Goal: Information Seeking & Learning: Learn about a topic

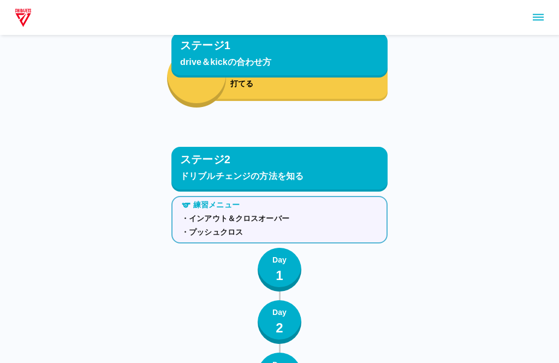
scroll to position [1929, 0]
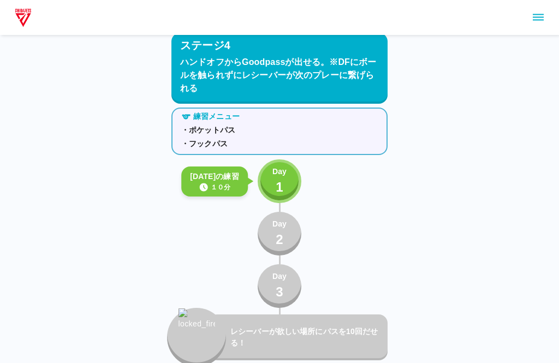
click at [292, 171] on button "Day 1" at bounding box center [280, 181] width 44 height 44
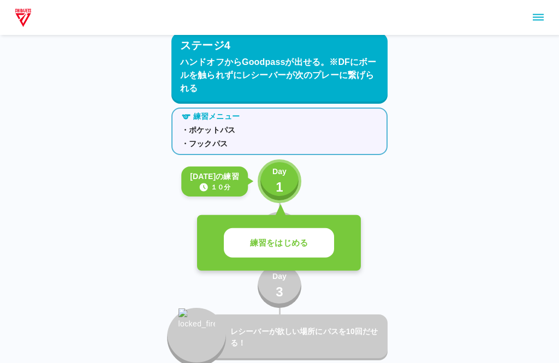
click at [309, 233] on button "練習をはじめる" at bounding box center [279, 243] width 110 height 30
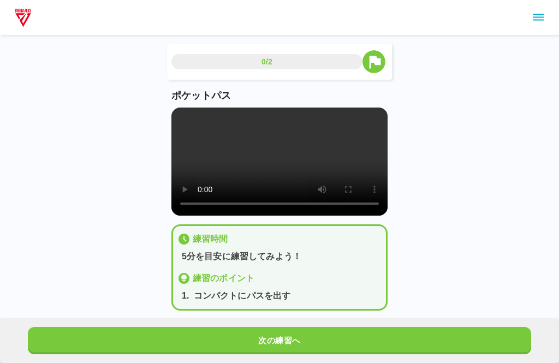
click at [283, 176] on video at bounding box center [280, 162] width 216 height 108
click at [190, 126] on video at bounding box center [280, 162] width 216 height 108
click at [196, 119] on video at bounding box center [280, 162] width 216 height 108
click at [551, 10] on div at bounding box center [279, 17] width 559 height 35
click at [532, 20] on icon "sidemenu" at bounding box center [538, 17] width 13 height 13
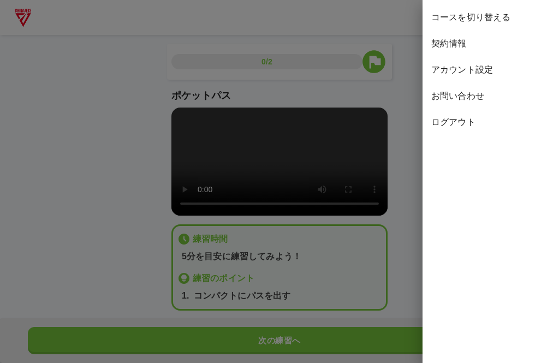
click at [465, 120] on span "ログアウト" at bounding box center [490, 122] width 119 height 13
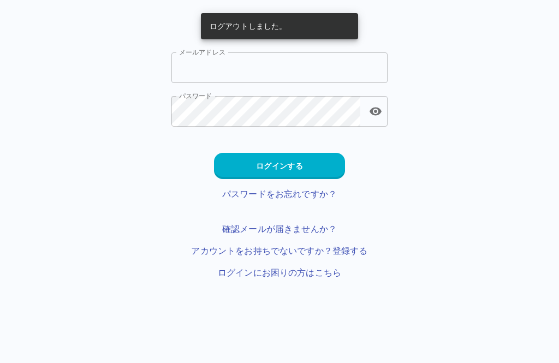
click at [233, 62] on input "メールアドレス" at bounding box center [280, 67] width 216 height 31
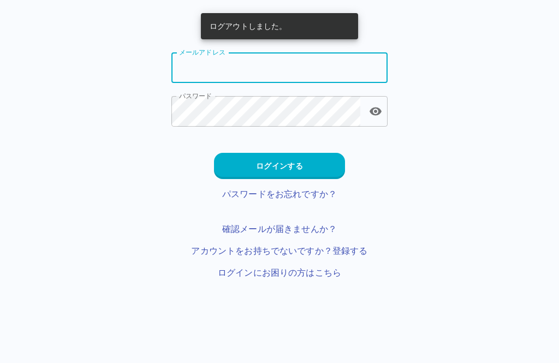
click at [271, 68] on input "メールアドレス" at bounding box center [280, 67] width 216 height 31
click at [280, 67] on input "*" at bounding box center [280, 67] width 216 height 31
type input "**********"
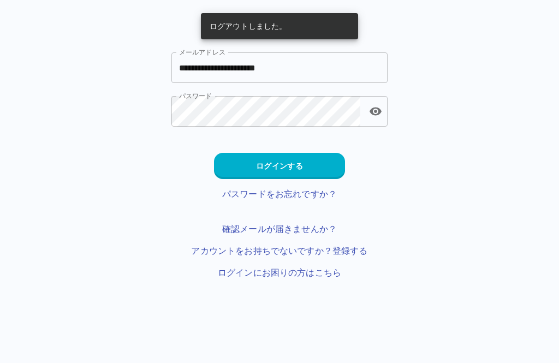
click at [312, 166] on button "ログインする" at bounding box center [279, 166] width 131 height 26
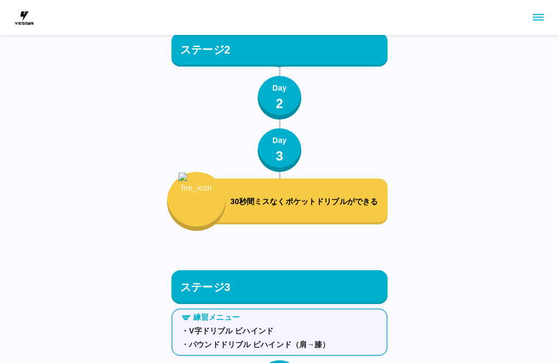
scroll to position [2128, 0]
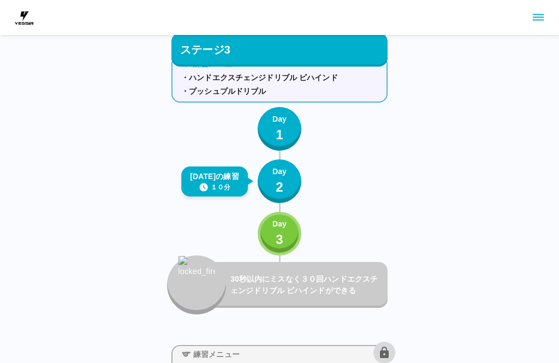
click at [287, 224] on p "Day" at bounding box center [280, 223] width 14 height 11
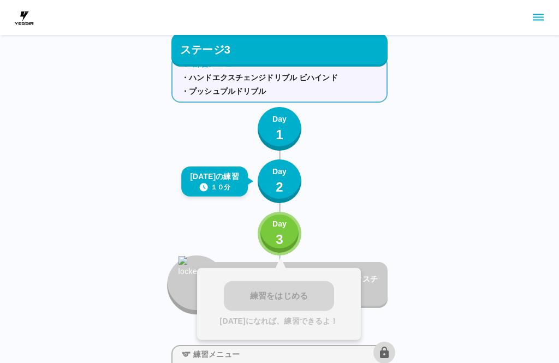
click at [281, 185] on p "2" at bounding box center [280, 188] width 8 height 20
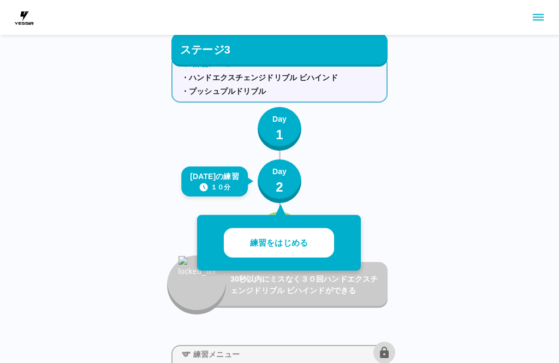
click at [281, 185] on p "2" at bounding box center [280, 188] width 8 height 20
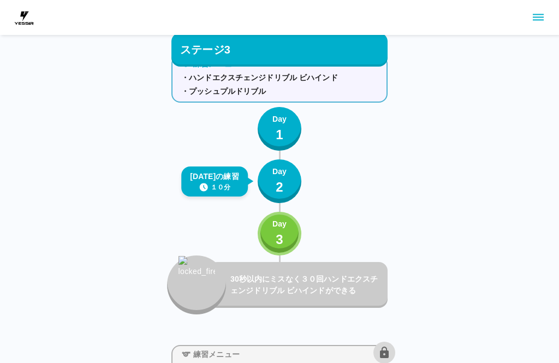
click at [274, 176] on p "Day" at bounding box center [280, 171] width 14 height 11
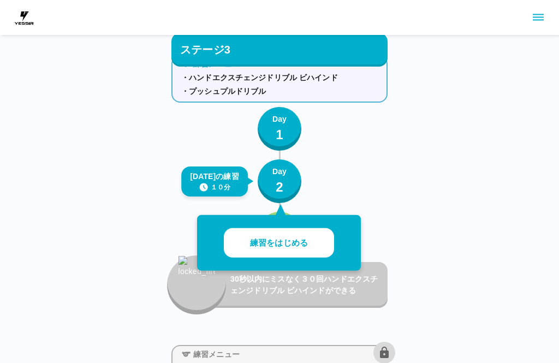
click at [311, 232] on button "練習をはじめる" at bounding box center [279, 243] width 110 height 30
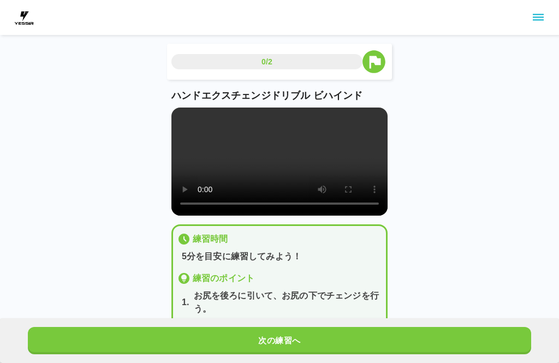
click at [280, 160] on video at bounding box center [280, 162] width 216 height 108
click at [186, 122] on video at bounding box center [280, 162] width 216 height 108
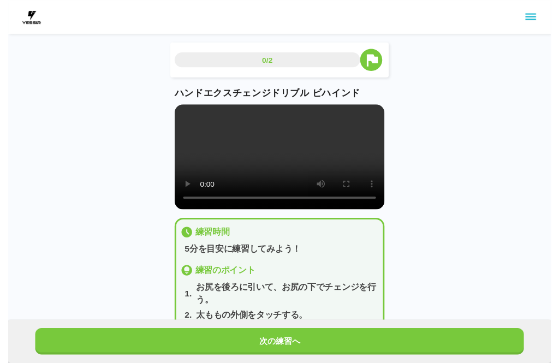
scroll to position [11, 0]
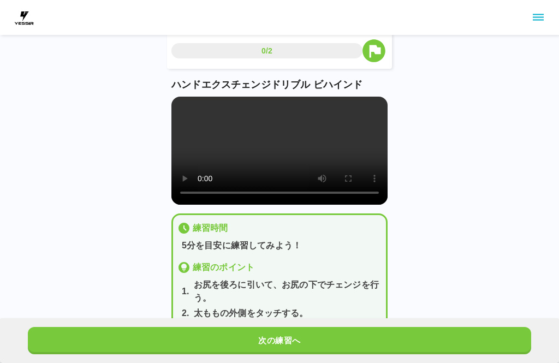
click at [379, 339] on button "次の練習へ" at bounding box center [280, 340] width 504 height 27
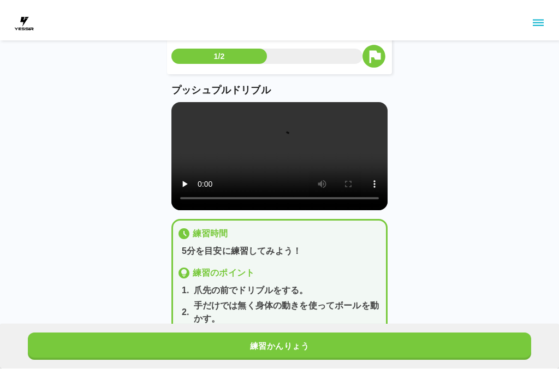
scroll to position [0, 0]
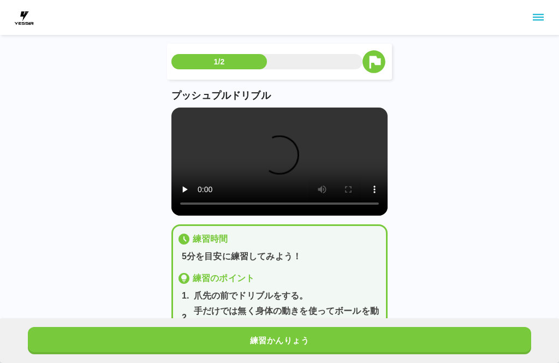
click at [283, 151] on video at bounding box center [280, 162] width 216 height 108
click at [287, 169] on video at bounding box center [280, 162] width 216 height 108
click at [276, 161] on video at bounding box center [280, 162] width 216 height 108
click at [179, 113] on video at bounding box center [280, 162] width 216 height 108
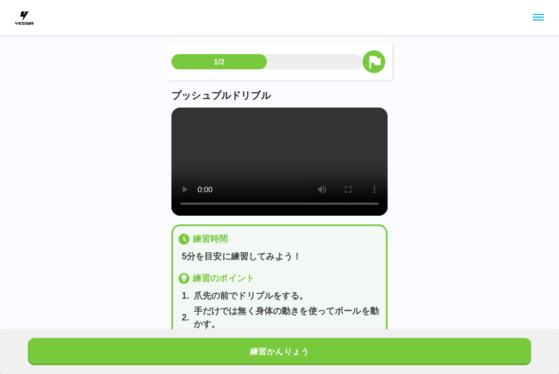
click at [181, 118] on video at bounding box center [280, 162] width 216 height 108
